Goal: Information Seeking & Learning: Learn about a topic

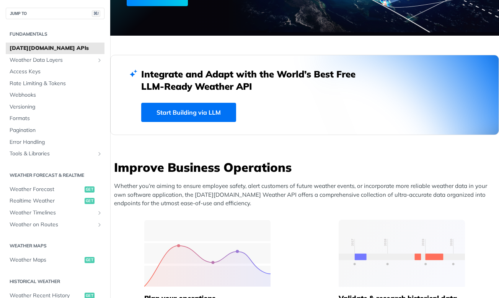
scroll to position [67, 0]
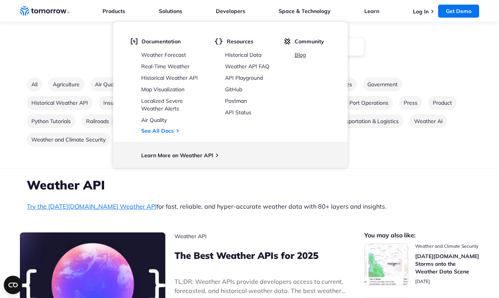
click at [303, 53] on link "Blog" at bounding box center [300, 54] width 11 height 7
